Goal: Task Accomplishment & Management: Use online tool/utility

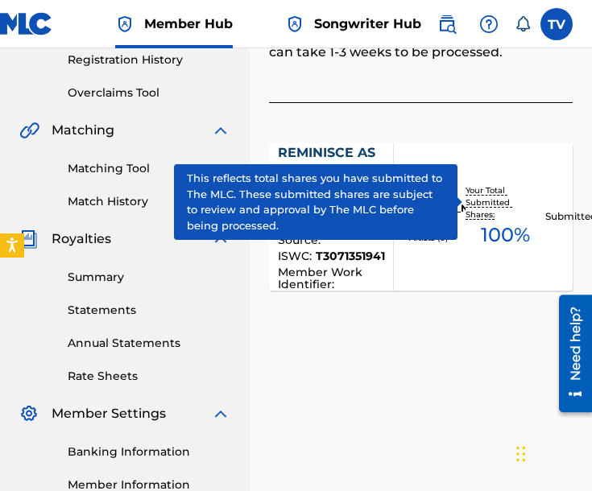
scroll to position [322, 0]
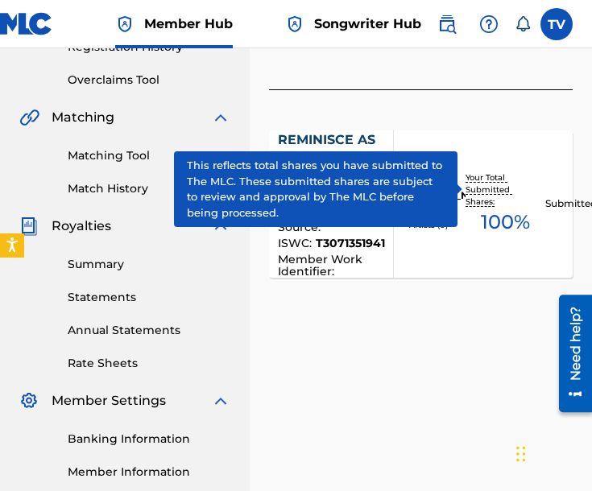
click at [344, 321] on div "Claiming Tool Search Add Publishers & Shares Review Submit Submit Your claim ha…" at bounding box center [420, 183] width 342 height 832
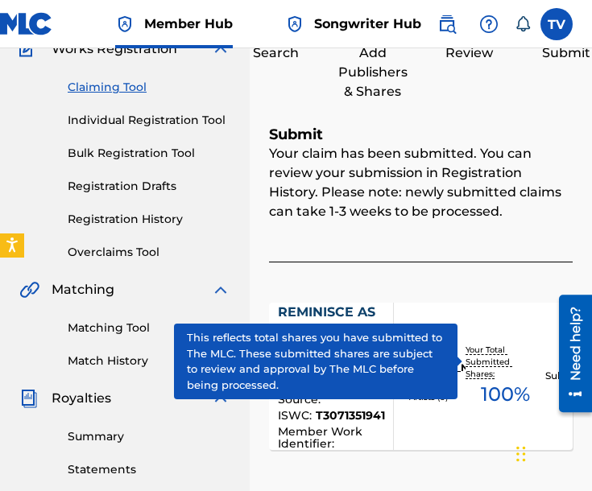
scroll to position [80, 0]
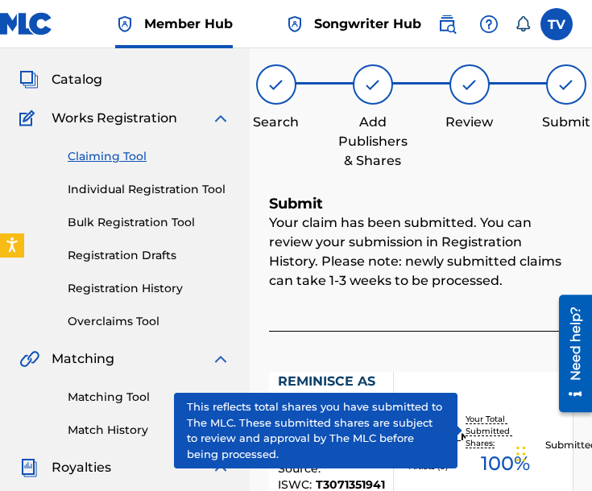
click at [117, 160] on link "Claiming Tool" at bounding box center [149, 156] width 163 height 17
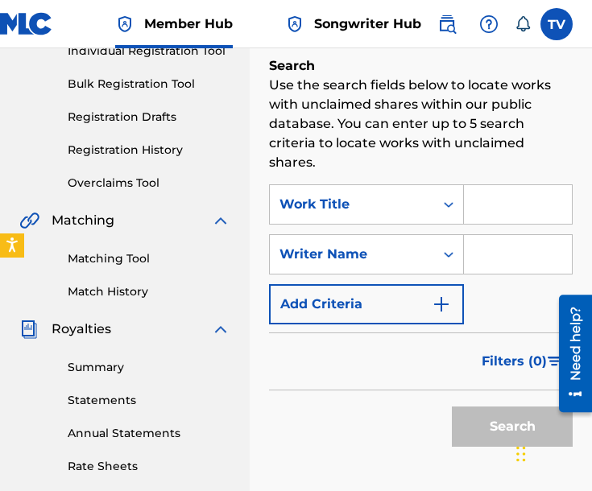
scroll to position [241, 0]
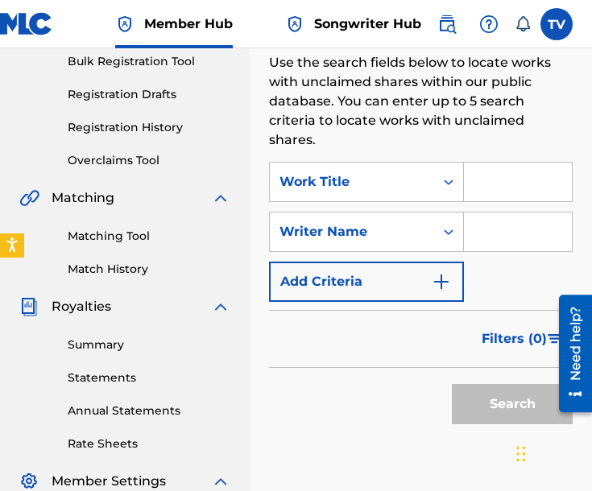
click at [485, 216] on input "Search Form" at bounding box center [518, 231] width 108 height 39
type input "[PERSON_NAME]"
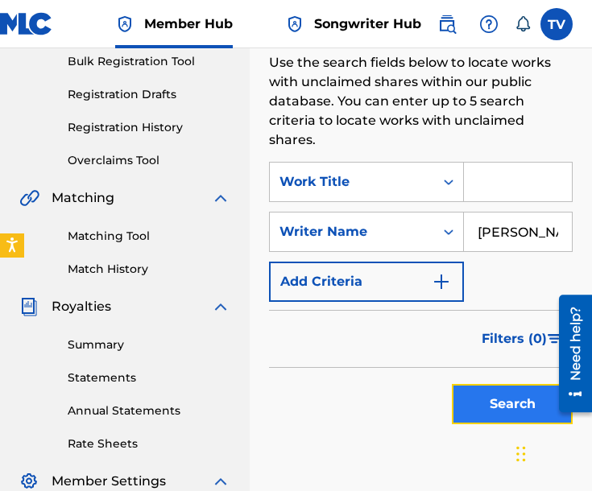
click at [489, 384] on button "Search" at bounding box center [511, 404] width 121 height 40
